Goal: Task Accomplishment & Management: Complete application form

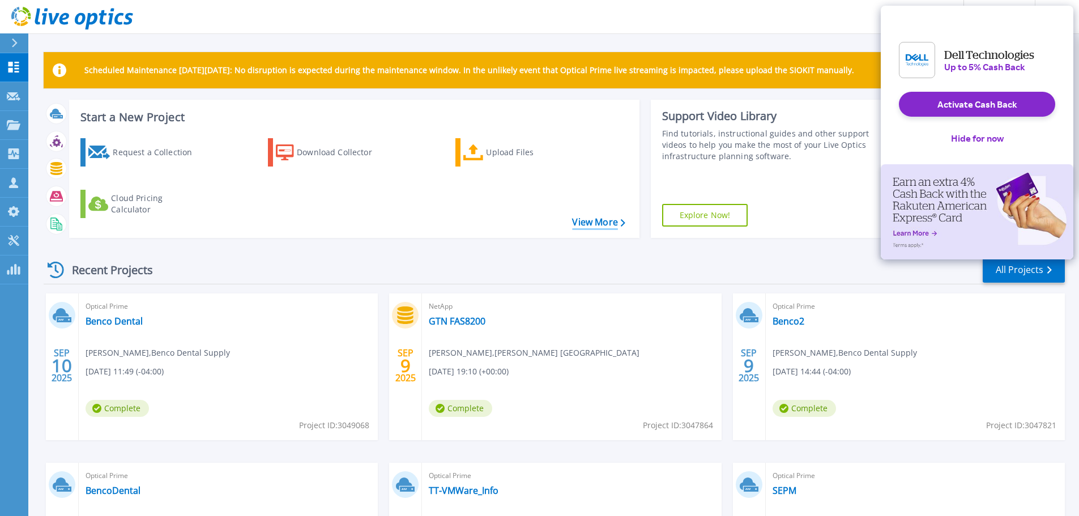
click at [620, 220] on link "View More" at bounding box center [598, 222] width 53 height 11
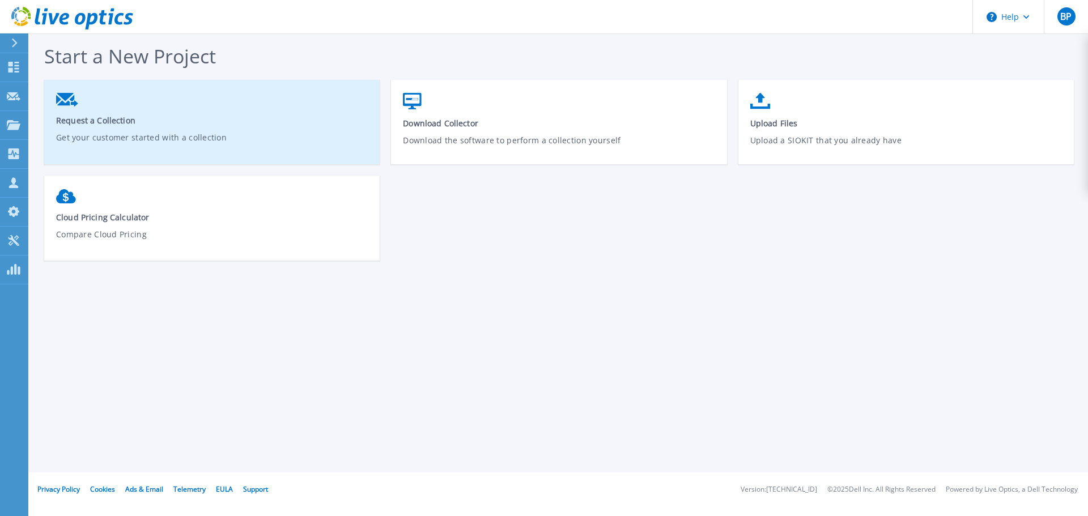
click at [115, 120] on span "Request a Collection" at bounding box center [212, 120] width 312 height 11
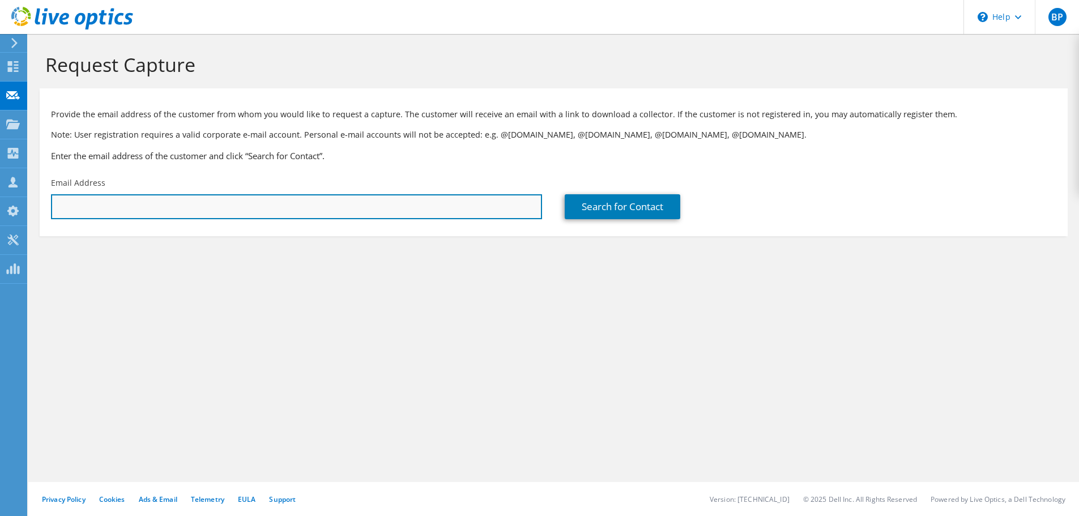
click at [252, 206] on input "text" at bounding box center [296, 206] width 491 height 25
click at [320, 201] on input "text" at bounding box center [296, 206] width 491 height 25
click at [242, 208] on input "text" at bounding box center [296, 206] width 491 height 25
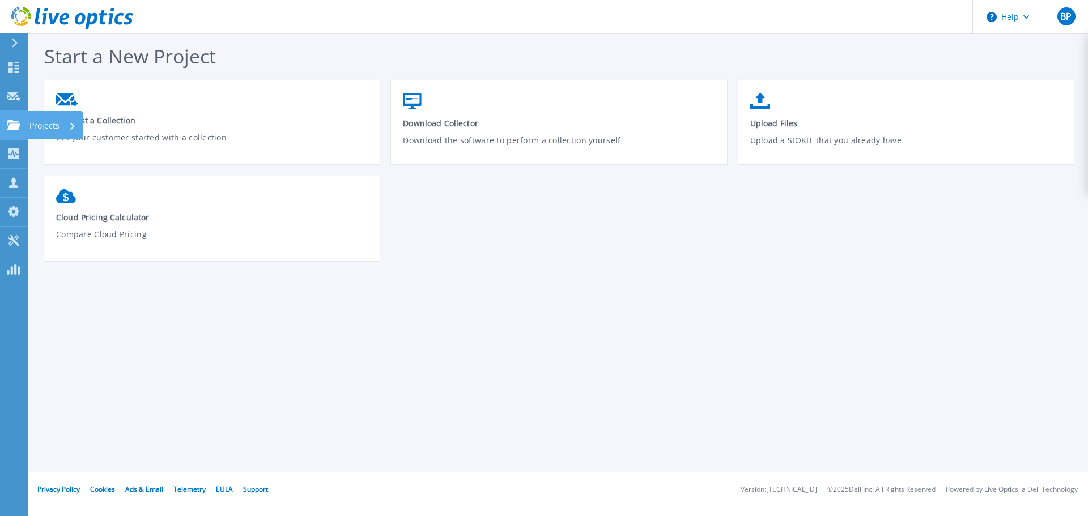
click at [16, 119] on link "Projects Projects" at bounding box center [14, 125] width 28 height 29
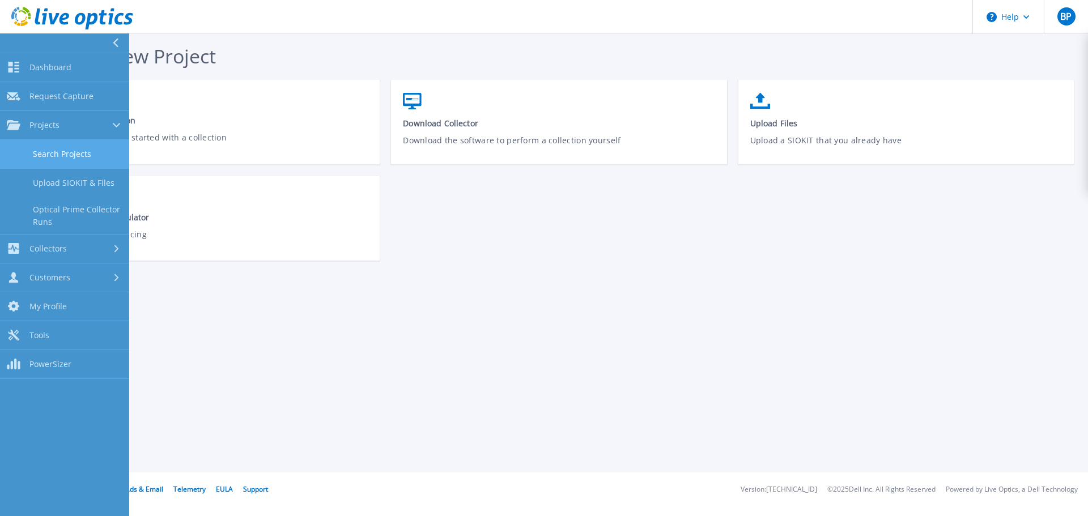
click at [62, 147] on link "Search Projects" at bounding box center [64, 154] width 129 height 29
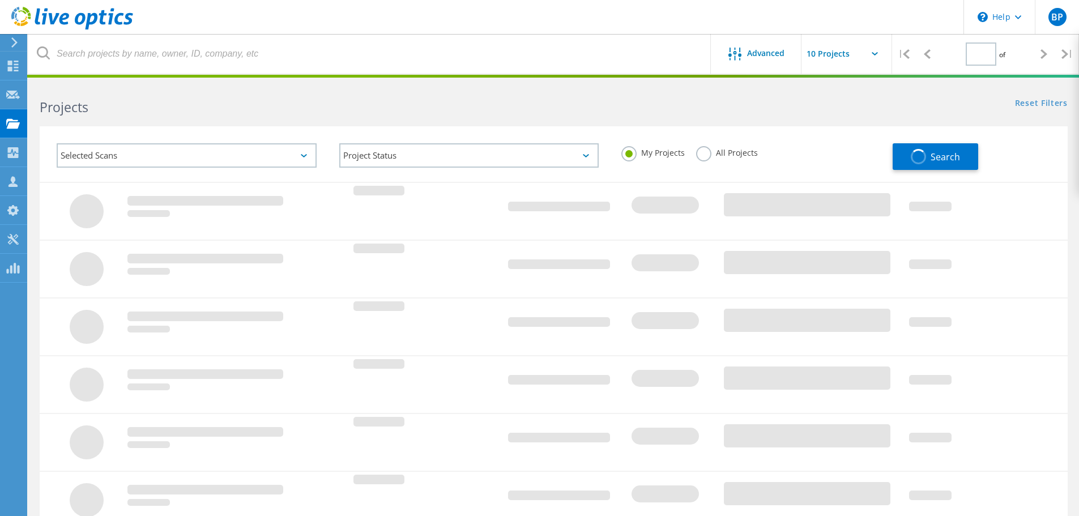
type input "1"
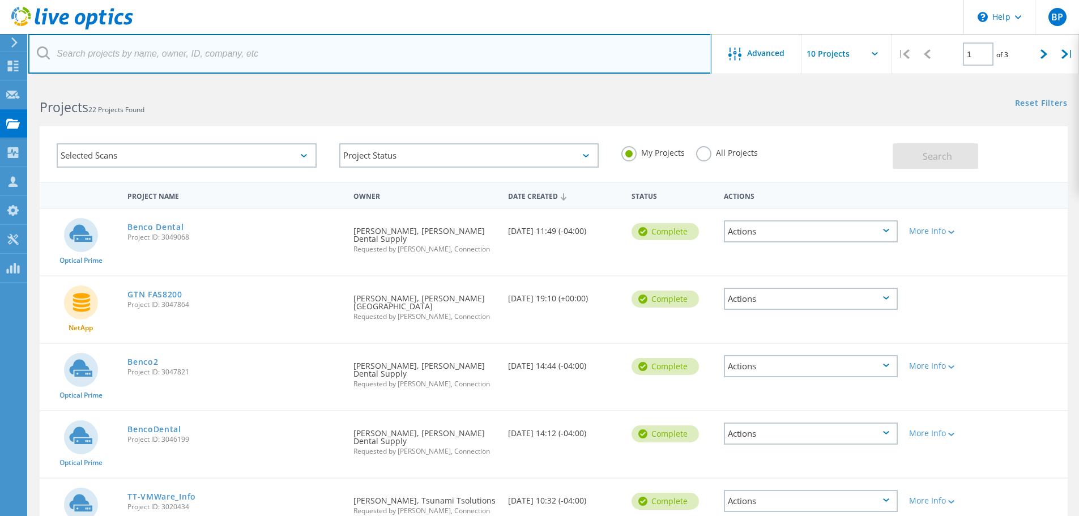
click at [201, 50] on input "text" at bounding box center [369, 54] width 683 height 40
type input "Royston"
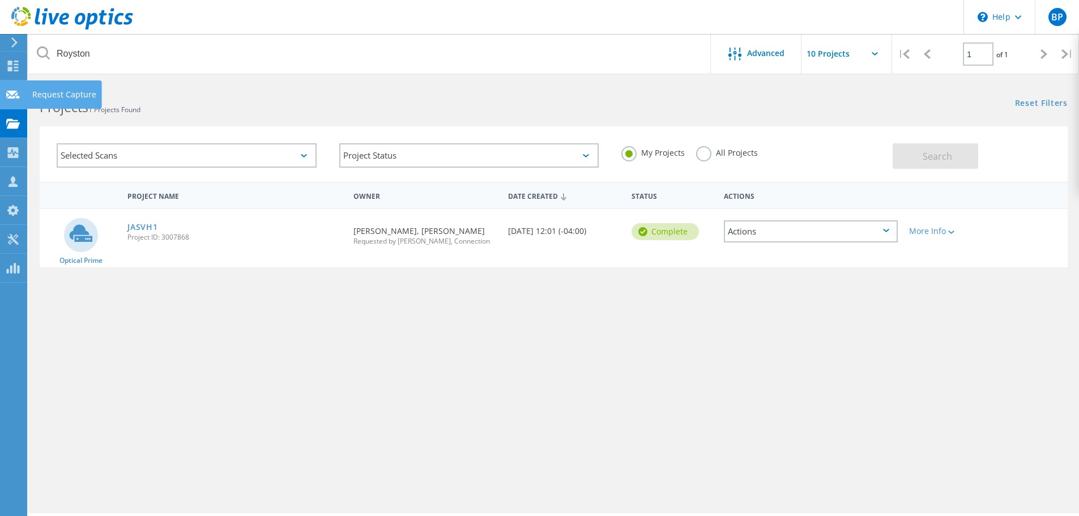
click at [76, 95] on div "Request Capture" at bounding box center [64, 95] width 64 height 8
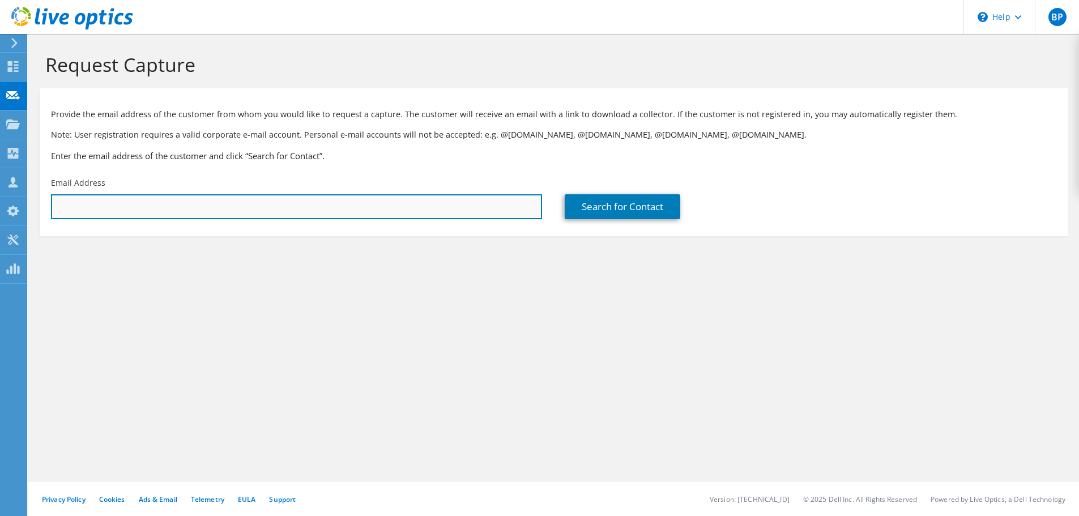
click at [261, 206] on input "text" at bounding box center [296, 206] width 491 height 25
click at [428, 214] on input "text" at bounding box center [296, 206] width 491 height 25
paste input "tim.schempp@royston-group.com"
type input "tim.schempp@royston-group.com"
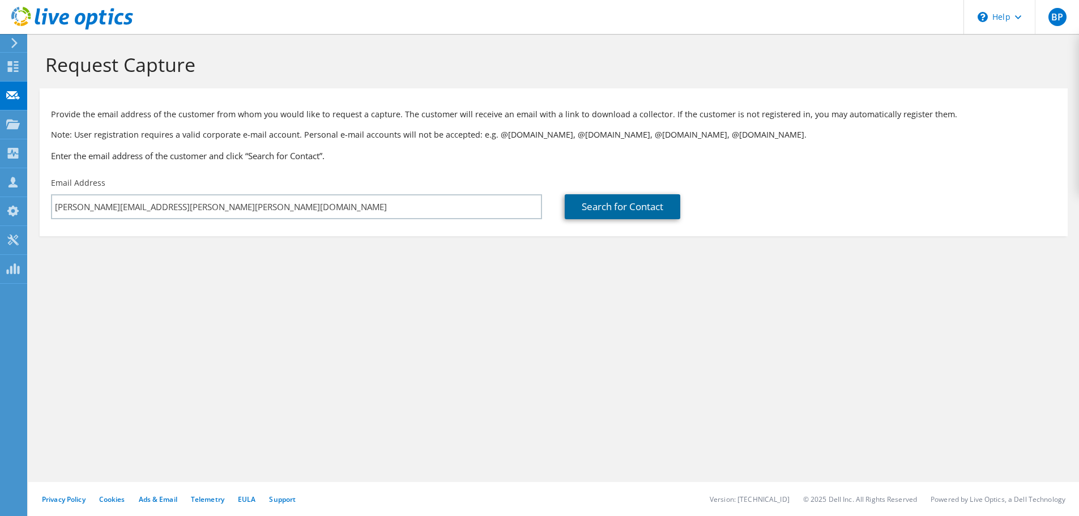
click at [638, 210] on link "Search for Contact" at bounding box center [623, 206] width 116 height 25
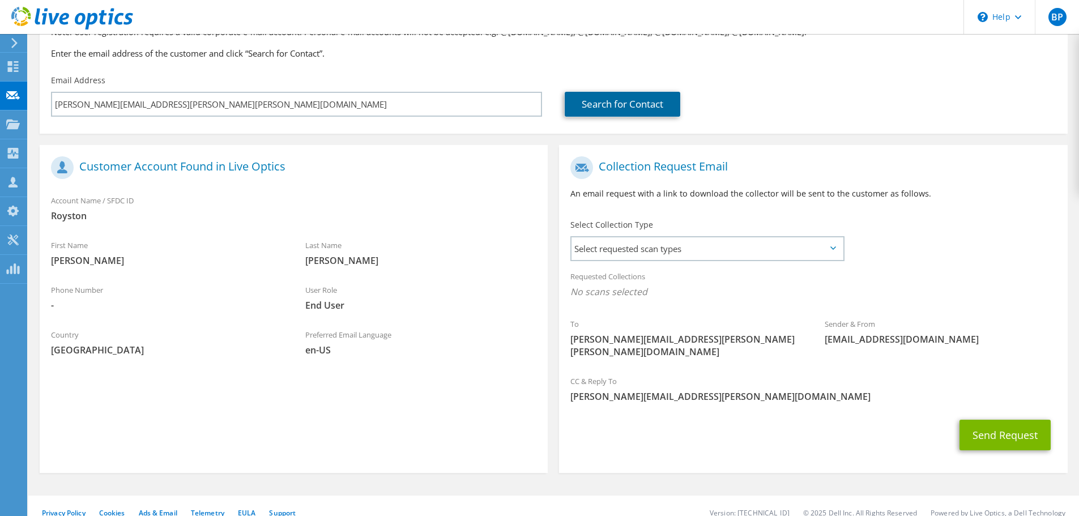
scroll to position [104, 0]
click at [656, 256] on span "Select requested scan types" at bounding box center [707, 247] width 271 height 23
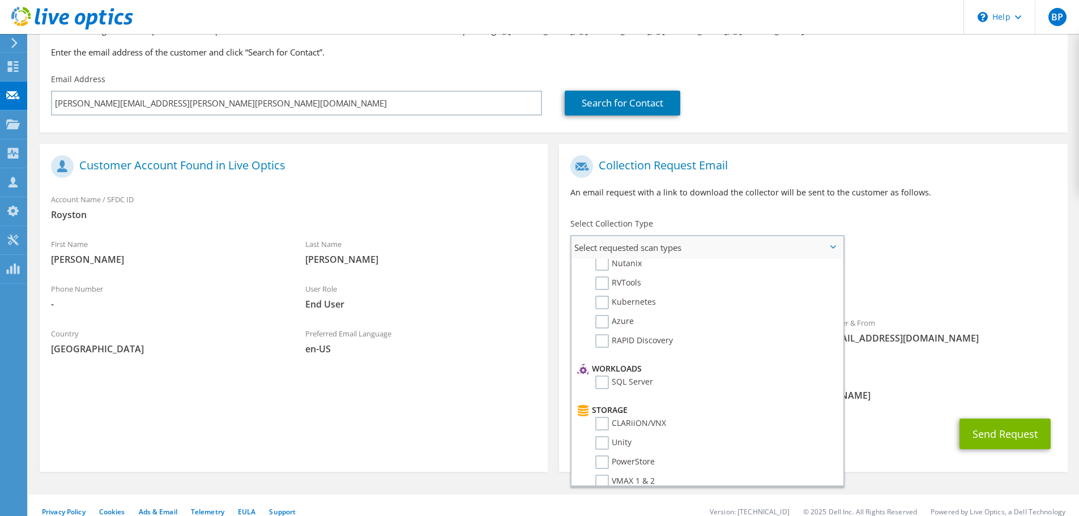
scroll to position [0, 0]
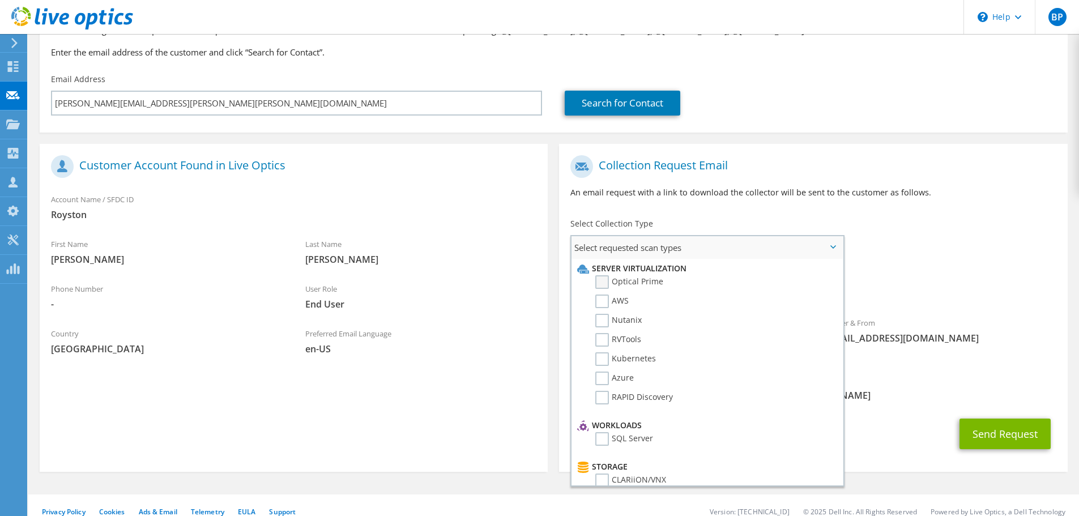
click at [605, 284] on label "Optical Prime" at bounding box center [630, 282] width 68 height 14
click at [0, 0] on input "Optical Prime" at bounding box center [0, 0] width 0 height 0
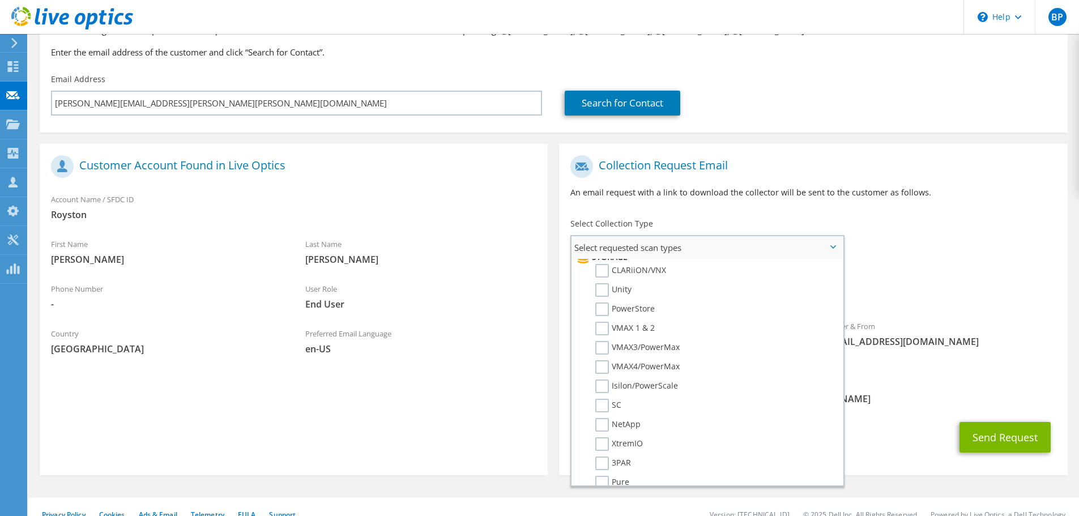
scroll to position [227, 0]
click at [602, 388] on label "SC" at bounding box center [609, 389] width 26 height 14
click at [0, 0] on input "SC" at bounding box center [0, 0] width 0 height 0
click at [996, 393] on span "[PERSON_NAME][EMAIL_ADDRESS][PERSON_NAME][DOMAIN_NAME]" at bounding box center [814, 399] width 486 height 12
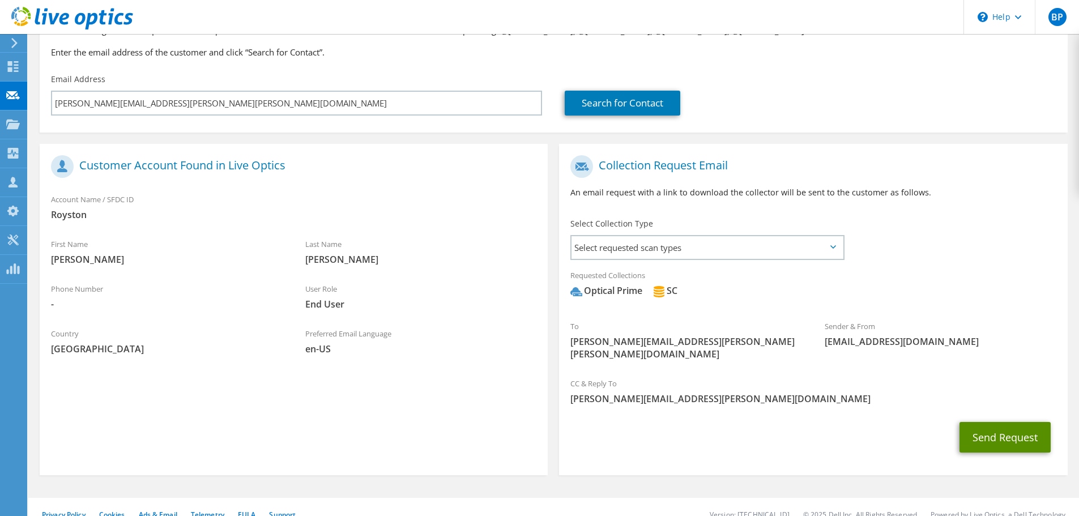
click at [992, 432] on button "Send Request" at bounding box center [1005, 437] width 91 height 31
